Goal: Task Accomplishment & Management: Manage account settings

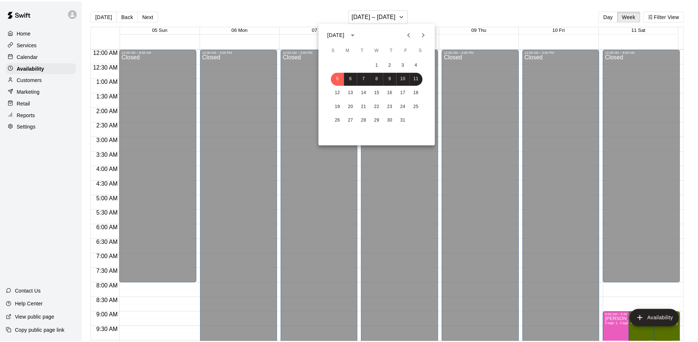
scroll to position [377, 0]
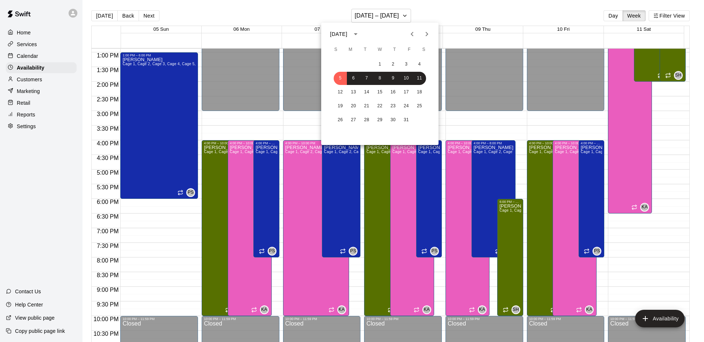
click at [53, 95] on div at bounding box center [352, 171] width 704 height 342
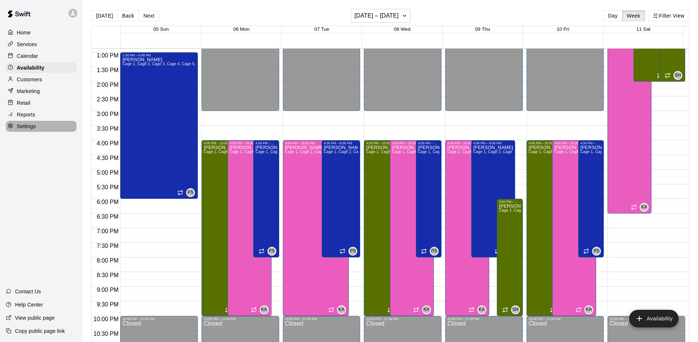
click at [33, 123] on p "Settings" at bounding box center [26, 126] width 19 height 7
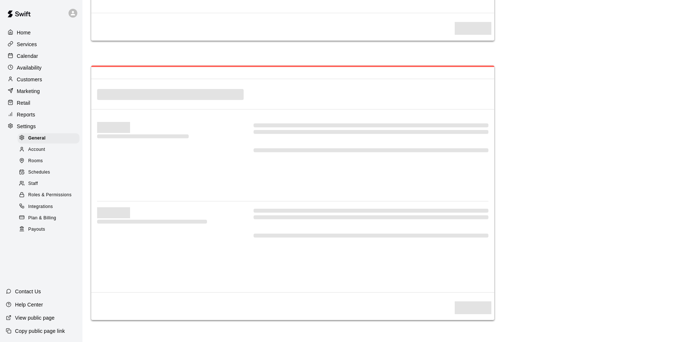
select select "**"
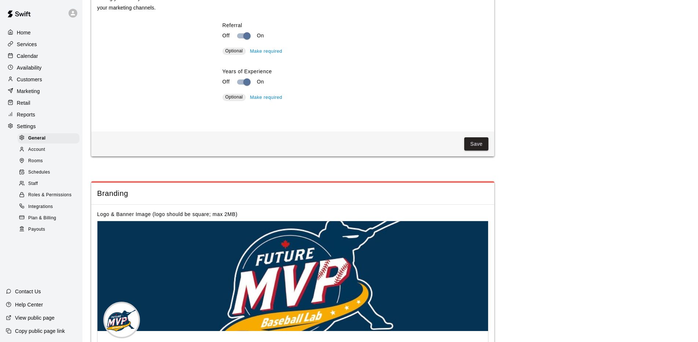
scroll to position [1457, 0]
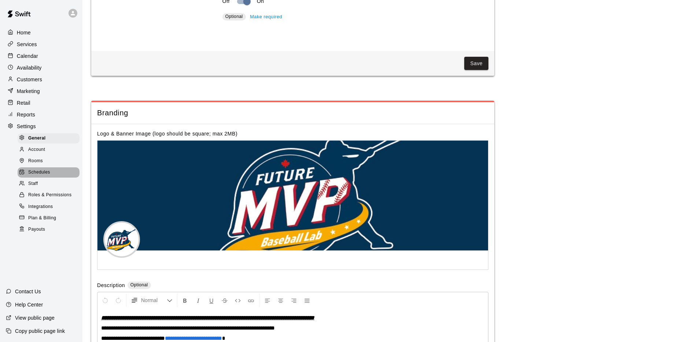
click at [45, 172] on span "Schedules" at bounding box center [39, 172] width 22 height 7
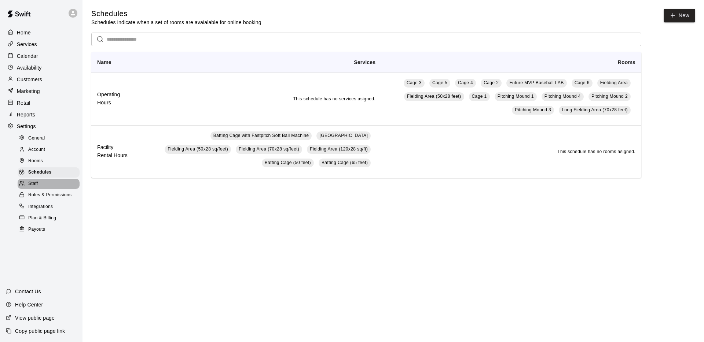
click at [39, 183] on div "Staff" at bounding box center [49, 184] width 62 height 10
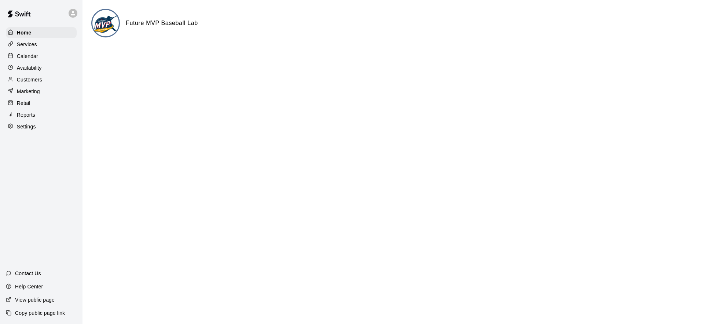
click at [23, 125] on p "Settings" at bounding box center [26, 126] width 19 height 7
select select "**"
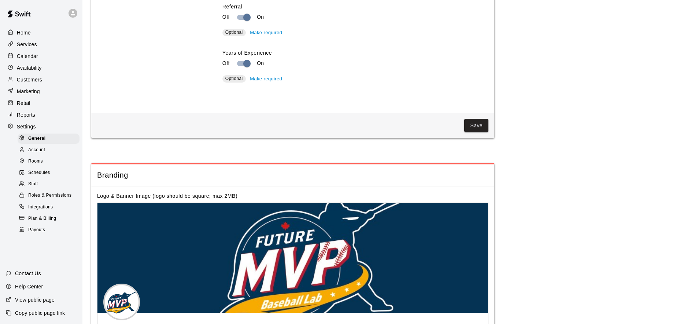
scroll to position [1475, 0]
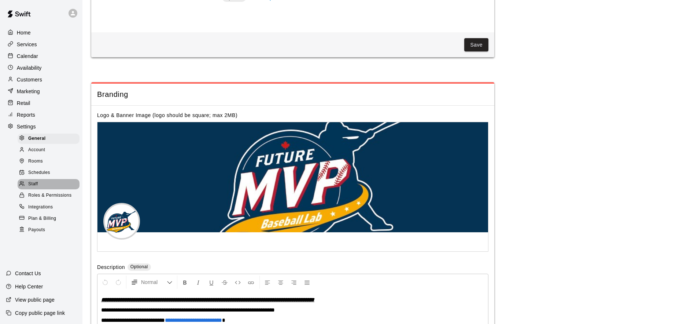
click at [38, 182] on div "Staff" at bounding box center [49, 184] width 62 height 10
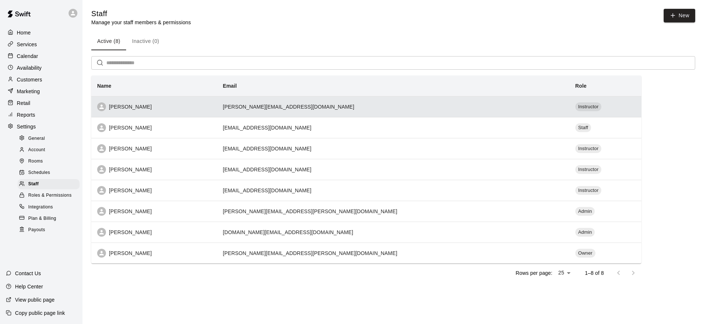
click at [199, 111] on th "[PERSON_NAME]" at bounding box center [154, 106] width 126 height 21
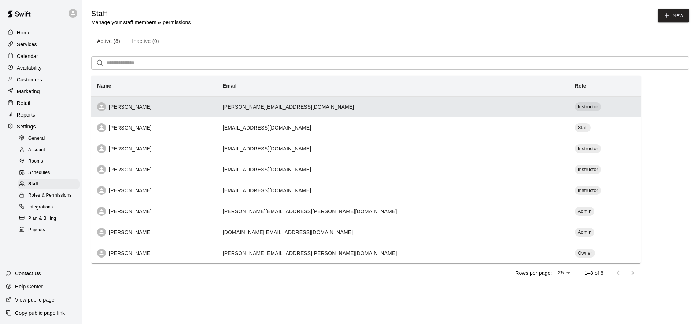
select select "**"
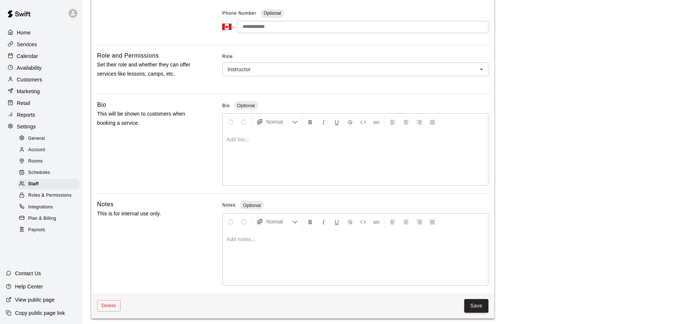
scroll to position [159, 0]
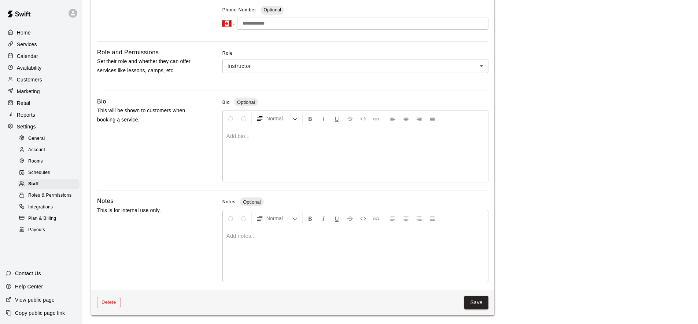
click at [237, 136] on p at bounding box center [355, 135] width 258 height 7
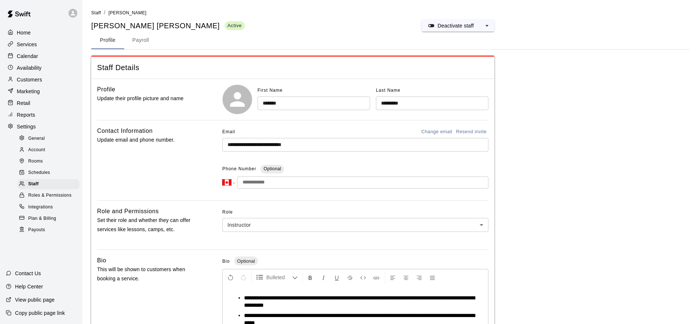
scroll to position [171, 0]
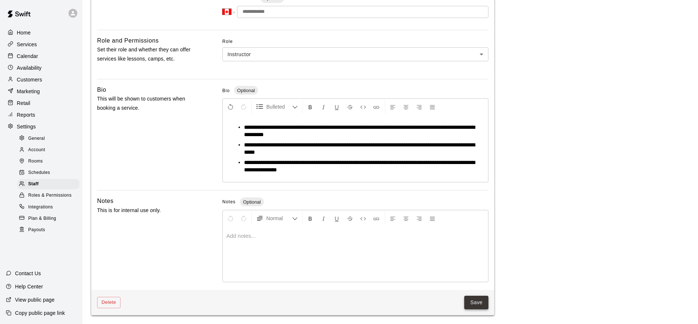
click at [475, 299] on button "Save" at bounding box center [476, 302] width 24 height 14
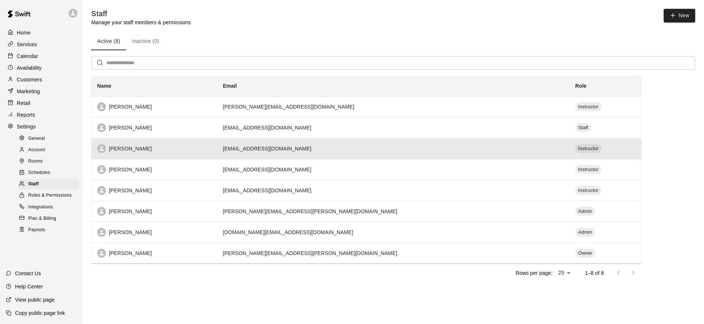
click at [279, 144] on td "[EMAIL_ADDRESS][DOMAIN_NAME]" at bounding box center [393, 148] width 352 height 21
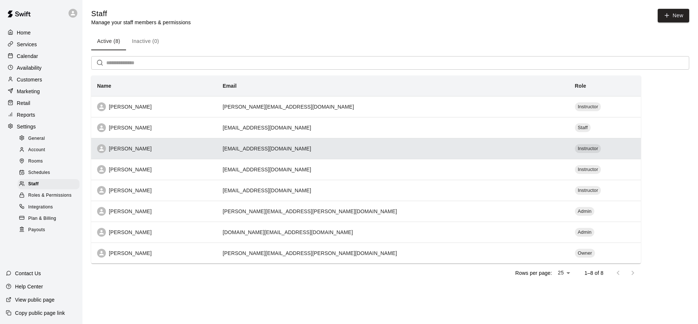
select select "**"
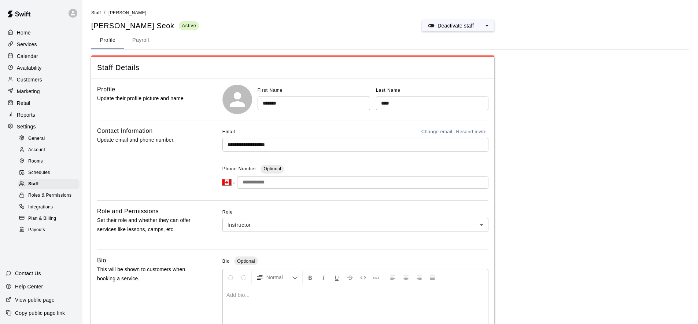
click at [243, 295] on p at bounding box center [355, 294] width 258 height 7
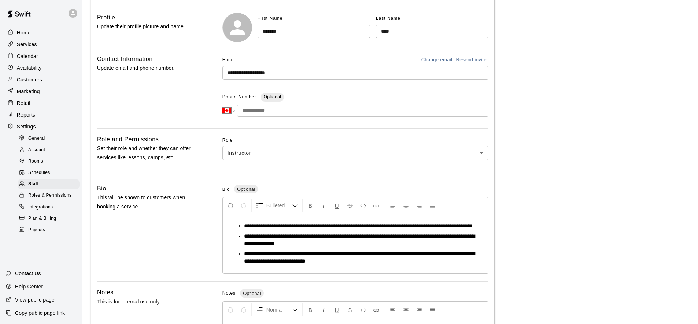
scroll to position [164, 0]
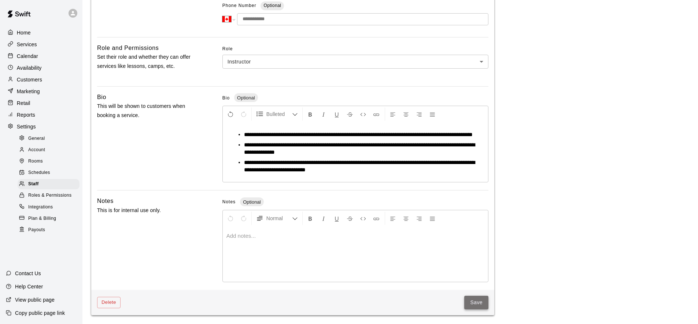
click at [476, 309] on button "Save" at bounding box center [476, 302] width 24 height 14
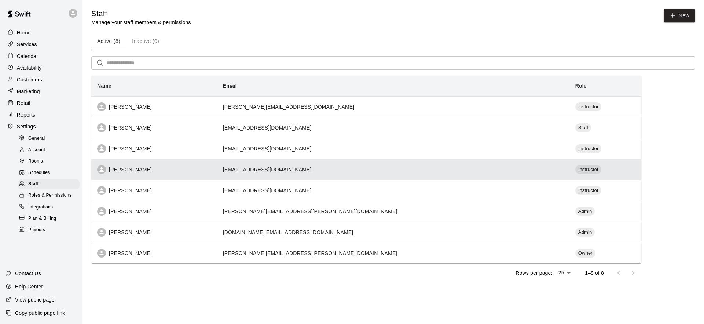
click at [143, 169] on div "[PERSON_NAME]" at bounding box center [154, 169] width 114 height 9
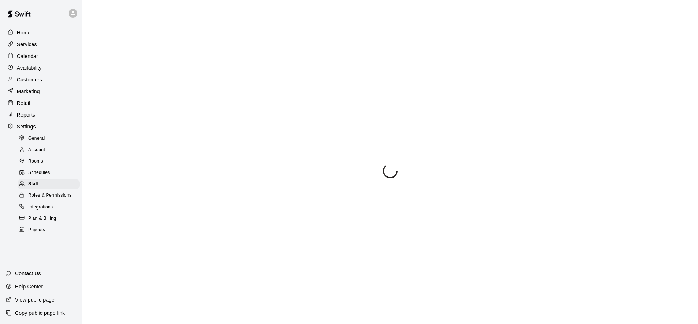
select select "**"
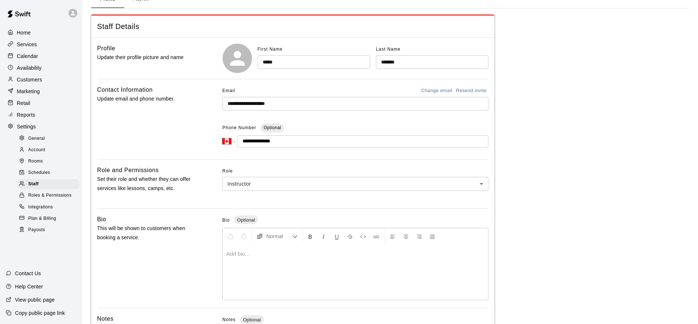
scroll to position [59, 0]
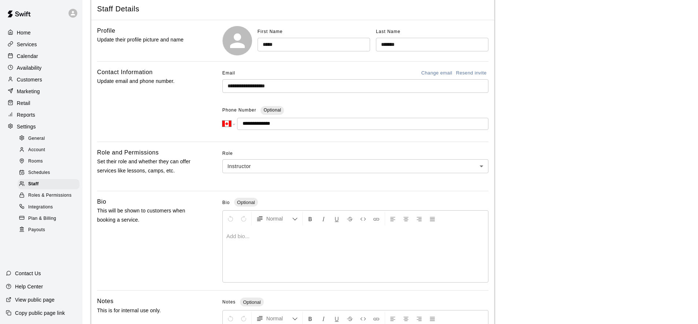
click at [248, 254] on div at bounding box center [355, 254] width 265 height 55
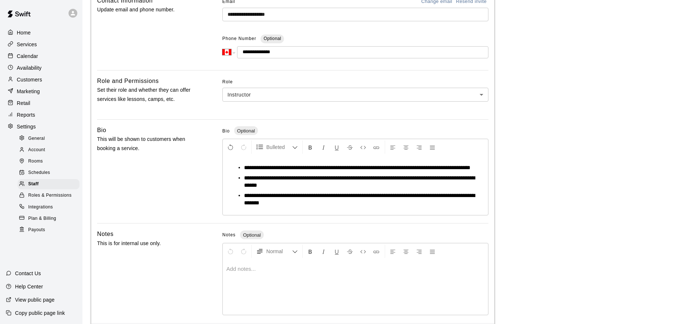
scroll to position [171, 0]
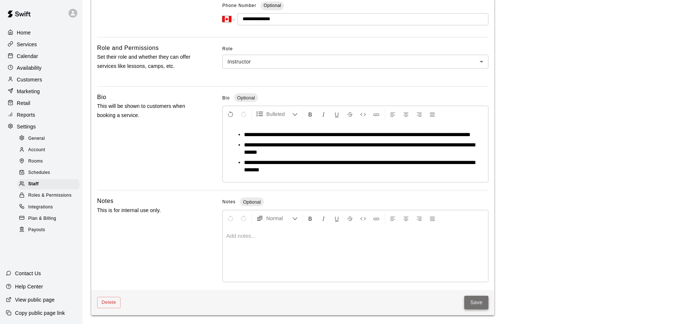
click at [477, 305] on button "Save" at bounding box center [476, 302] width 24 height 14
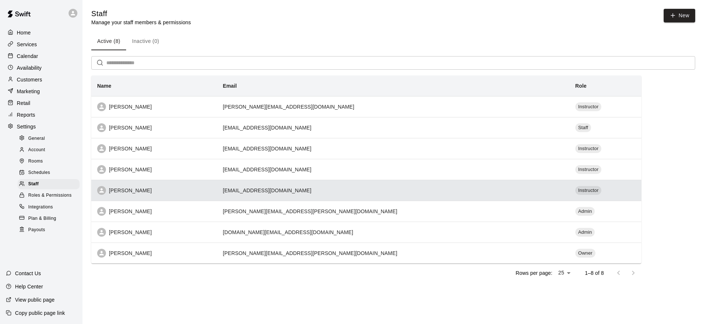
click at [127, 190] on div "[PERSON_NAME]" at bounding box center [154, 190] width 114 height 9
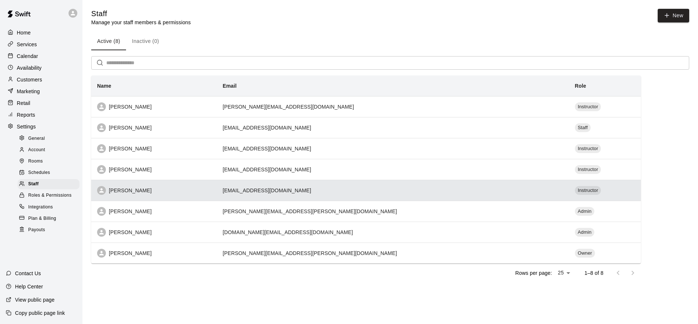
select select "**"
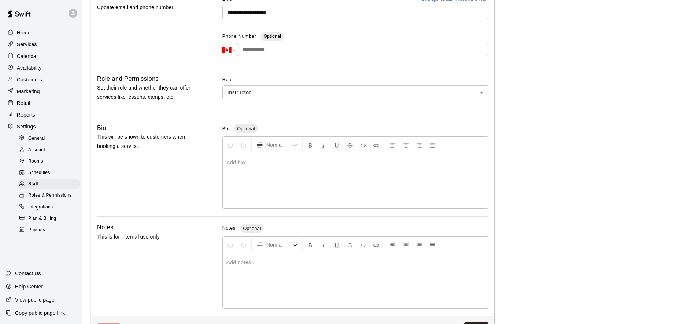
scroll to position [151, 0]
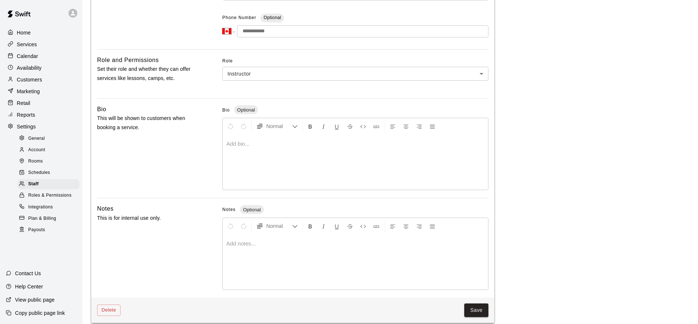
click at [260, 152] on div at bounding box center [355, 161] width 265 height 55
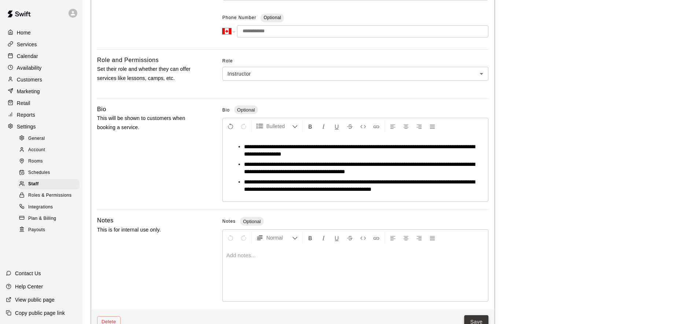
click at [477, 320] on button "Save" at bounding box center [476, 322] width 24 height 14
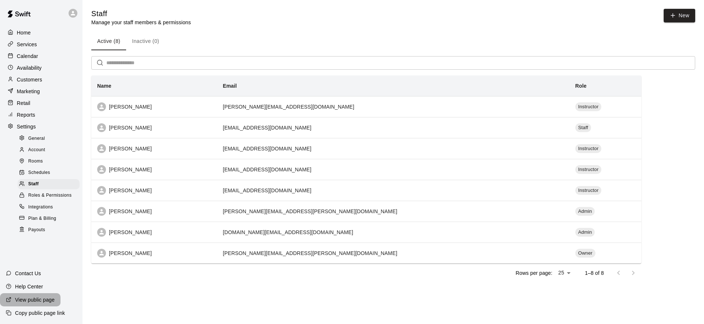
click at [34, 299] on p "View public page" at bounding box center [35, 299] width 40 height 7
